Goal: Transaction & Acquisition: Purchase product/service

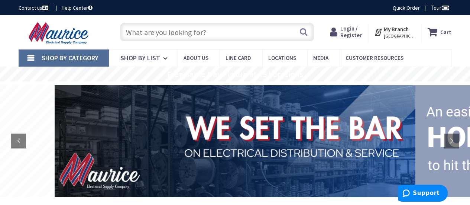
click at [209, 75] on rs-layer "Free Same Day Pickup at 15 Locations" at bounding box center [235, 74] width 136 height 8
click at [246, 55] on span "Line Card" at bounding box center [239, 57] width 26 height 7
click at [177, 32] on input "text" at bounding box center [217, 32] width 194 height 19
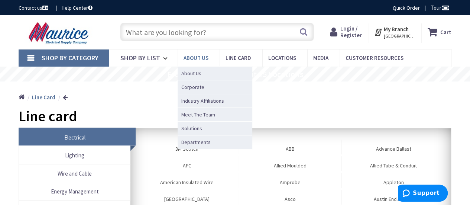
click at [195, 58] on span "About us" at bounding box center [196, 57] width 25 height 7
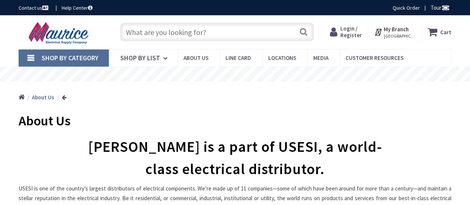
click at [387, 32] on strong "My Branch" at bounding box center [396, 29] width 25 height 7
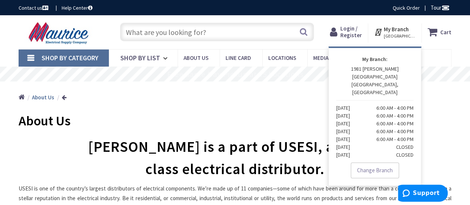
click at [439, 29] on icon at bounding box center [434, 31] width 13 height 13
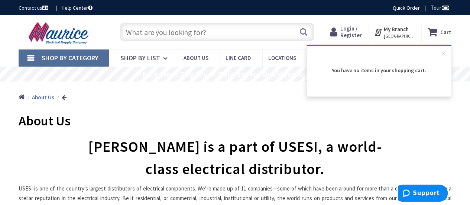
click at [209, 28] on input "text" at bounding box center [217, 32] width 194 height 19
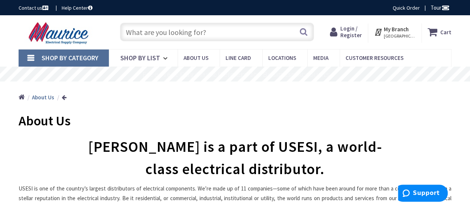
click at [148, 30] on input "text" at bounding box center [217, 32] width 194 height 19
paste input "WFRL3R69CCT120WS"
type input "WFRL3R69CCT120WS"
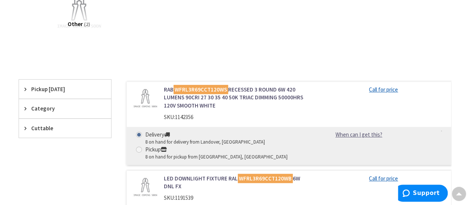
scroll to position [149, 0]
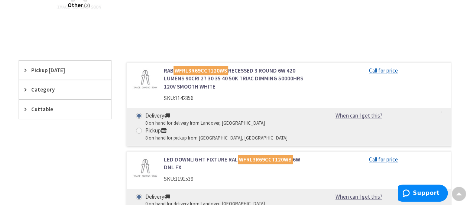
click at [185, 80] on link "RAB WFRL3R69CCT120WS RECESSED 3 ROUND 6W 420 LUMENS 90CRI 27 30 35 40 50K TRIAC…" at bounding box center [237, 79] width 146 height 24
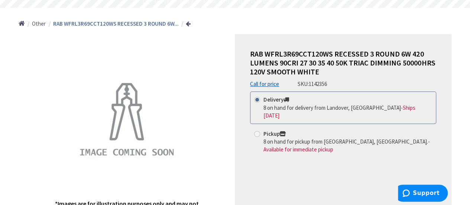
scroll to position [74, 0]
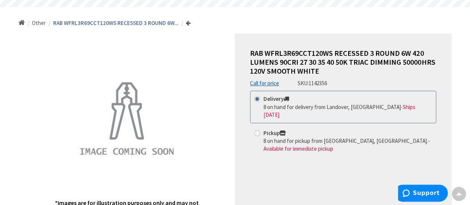
click at [265, 84] on link "Call for price" at bounding box center [264, 83] width 29 height 8
drag, startPoint x: 335, startPoint y: 83, endPoint x: 311, endPoint y: 84, distance: 24.6
click at [311, 84] on div "RAB WFRL3R69CCT120WS RECESSED 3 ROUND 6W 420 LUMENS 90CRI 27 30 35 40 50K TRIAC…" at bounding box center [343, 68] width 186 height 38
click at [311, 84] on span "1142356" at bounding box center [318, 83] width 18 height 7
drag, startPoint x: 332, startPoint y: 82, endPoint x: 295, endPoint y: 84, distance: 36.5
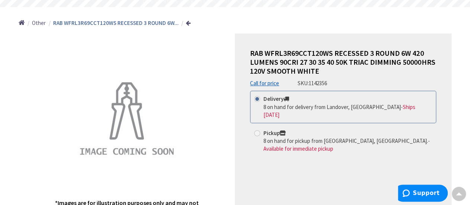
click at [295, 84] on div "RAB WFRL3R69CCT120WS RECESSED 3 ROUND 6W 420 LUMENS 90CRI 27 30 35 40 50K TRIAC…" at bounding box center [343, 68] width 186 height 38
copy div "SKU: 1142356"
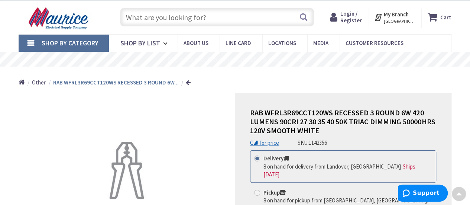
scroll to position [0, 0]
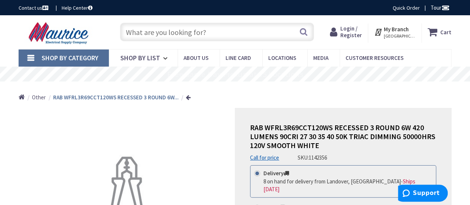
click at [228, 30] on input "text" at bounding box center [217, 32] width 194 height 19
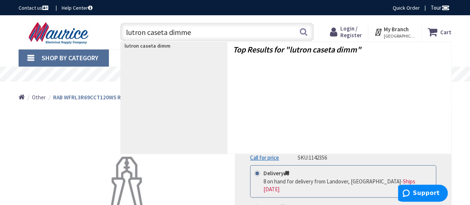
type input "lutron caseta dimmer"
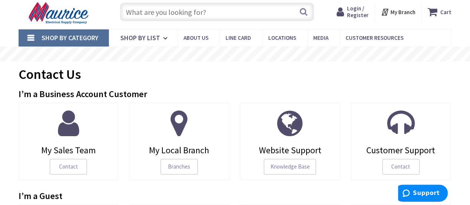
scroll to position [74, 0]
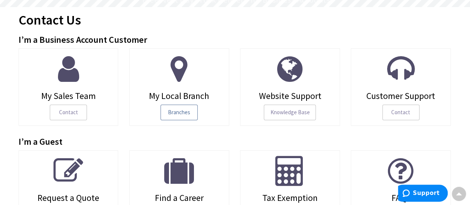
click at [185, 110] on span "Branches" at bounding box center [179, 112] width 37 height 16
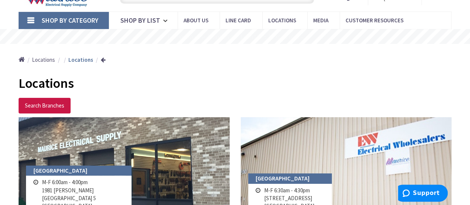
scroll to position [74, 0]
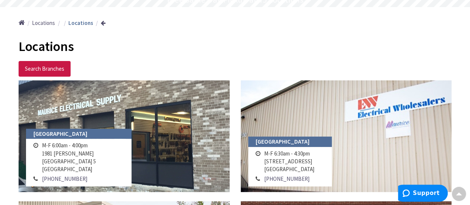
drag, startPoint x: 91, startPoint y: 170, endPoint x: 41, endPoint y: 164, distance: 50.6
click at [41, 164] on td "M-F 6:00am - 4:00pm 1981 Moreland Parkway Bldg 5 Annapolis, MD 21401" at bounding box center [83, 157] width 86 height 33
copy td "1981 Moreland Parkway Bldg 5 Annapolis, MD 21401"
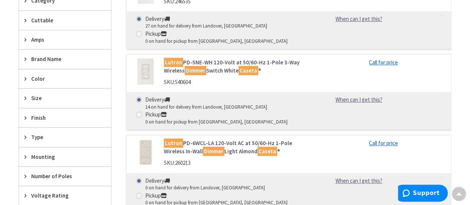
scroll to position [186, 0]
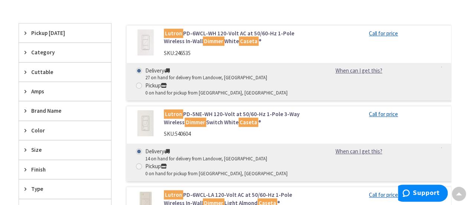
click at [222, 116] on link "Lutron PD-5NE-WH 120-Volt at 50/60-Hz 1-Pole 3-Way Wireless Dimmer Switch White…" at bounding box center [237, 118] width 146 height 16
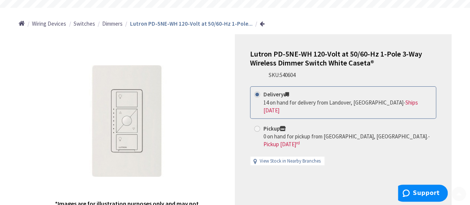
scroll to position [74, 0]
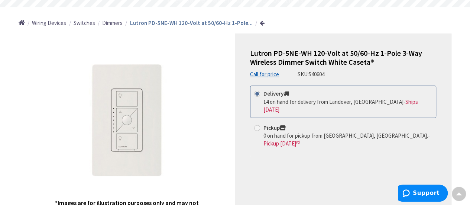
drag, startPoint x: 332, startPoint y: 73, endPoint x: 297, endPoint y: 73, distance: 35.0
click at [297, 73] on div "Lutron PD-5NE-WH 120-Volt at 50/60-Hz 1-Pole 3-Way Wireless Dimmer Switch White…" at bounding box center [343, 63] width 186 height 29
copy div "SKU: 540604"
